Goal: Task Accomplishment & Management: Use online tool/utility

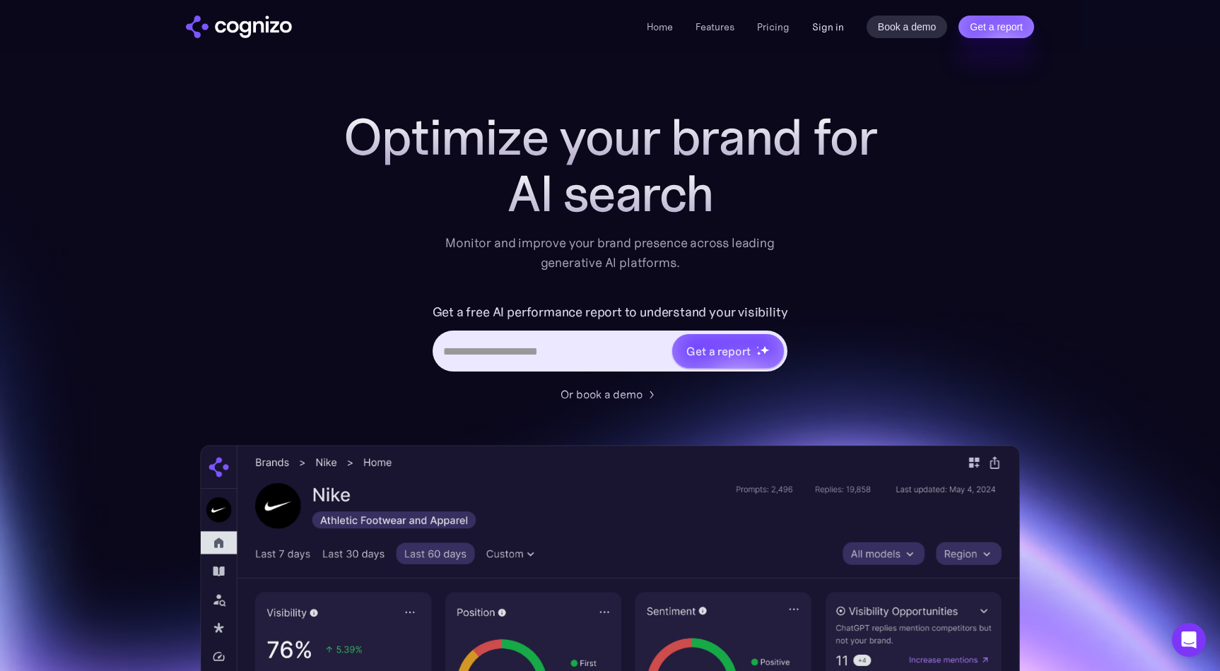
click at [837, 31] on link "Sign in" at bounding box center [828, 26] width 32 height 17
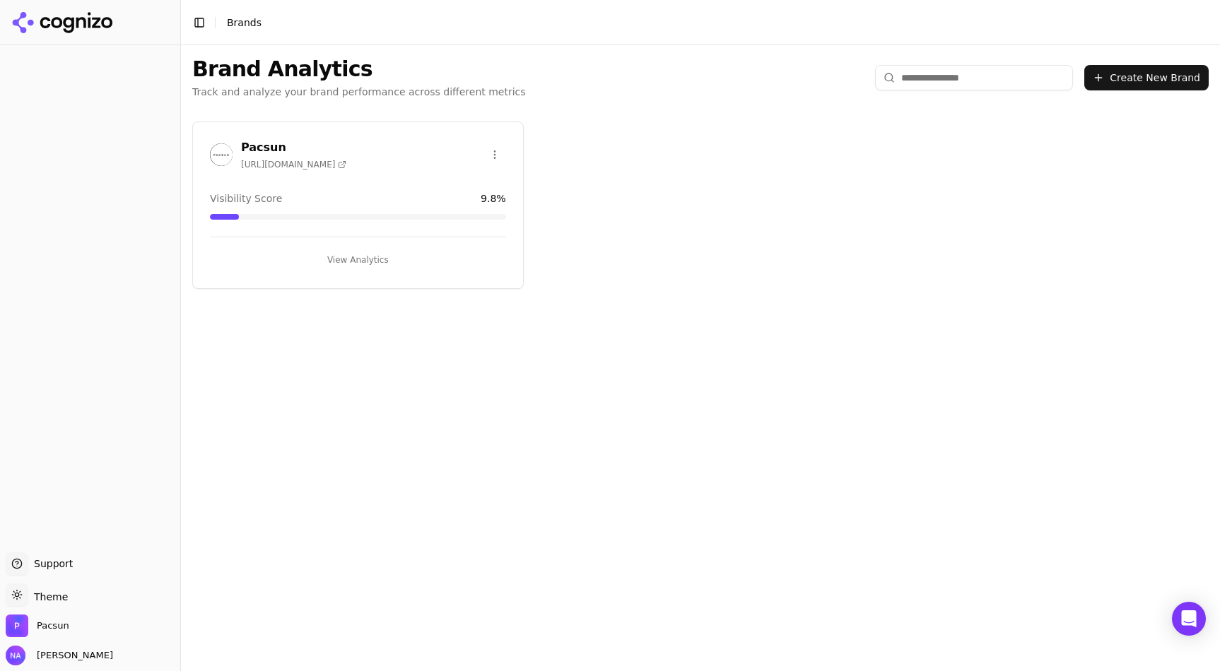
click at [357, 258] on button "View Analytics" at bounding box center [358, 260] width 296 height 23
